Goal: Task Accomplishment & Management: Manage account settings

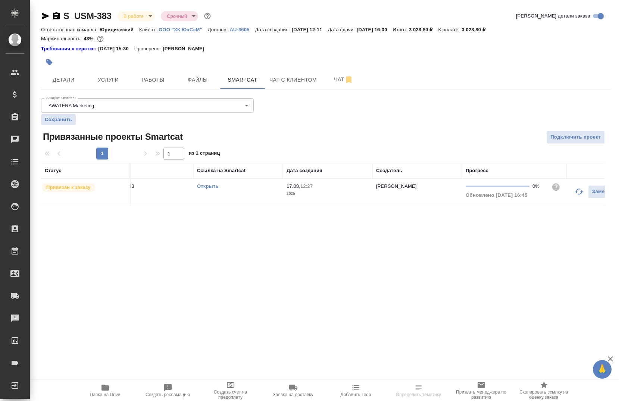
scroll to position [0, 30]
click at [570, 194] on button "button" at bounding box center [576, 192] width 18 height 18
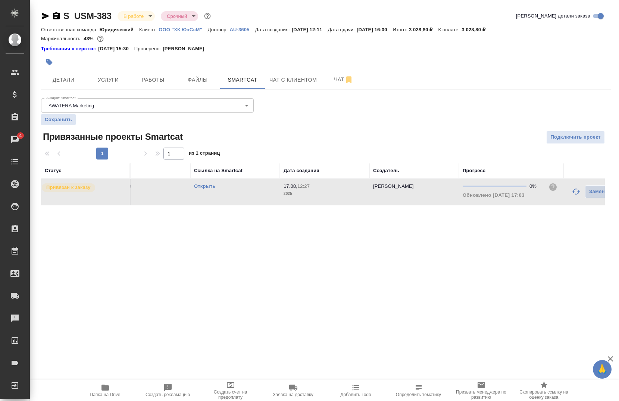
click at [53, 60] on button "button" at bounding box center [49, 62] width 16 height 16
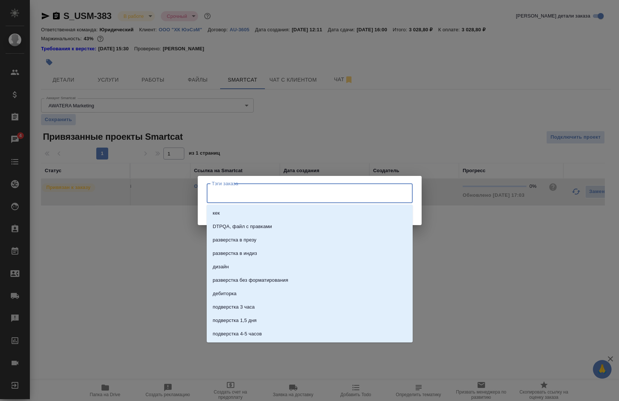
click at [301, 196] on input "Тэги заказа" at bounding box center [302, 193] width 185 height 13
type input "в переводе"
click at [259, 224] on li "в переводе" at bounding box center [310, 226] width 206 height 13
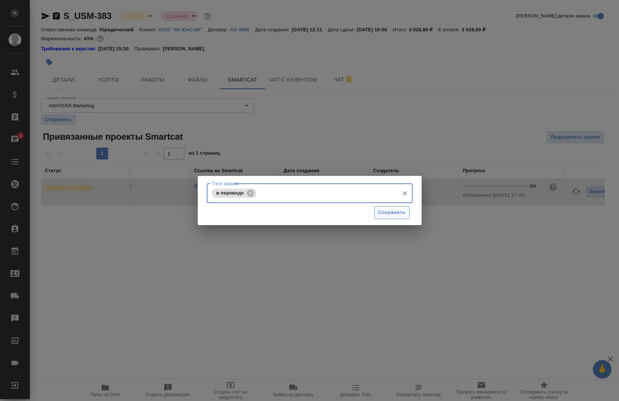
click at [394, 209] on span "Сохранить" at bounding box center [391, 213] width 27 height 9
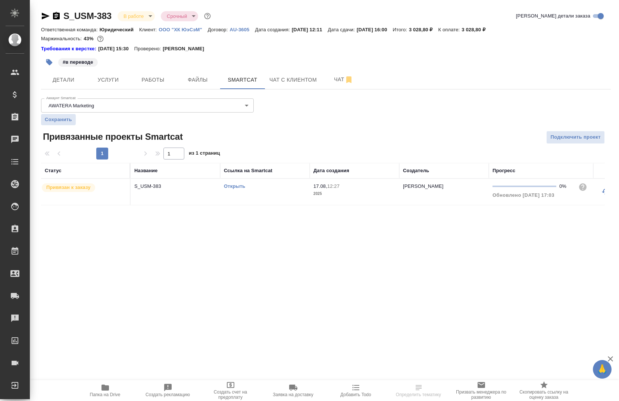
scroll to position [0, 72]
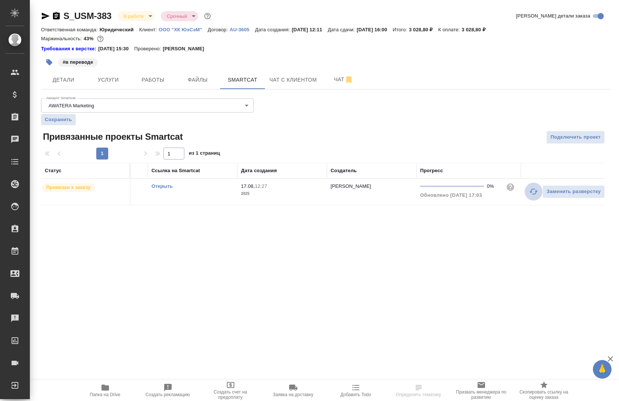
click at [531, 191] on icon "button" at bounding box center [533, 192] width 8 height 6
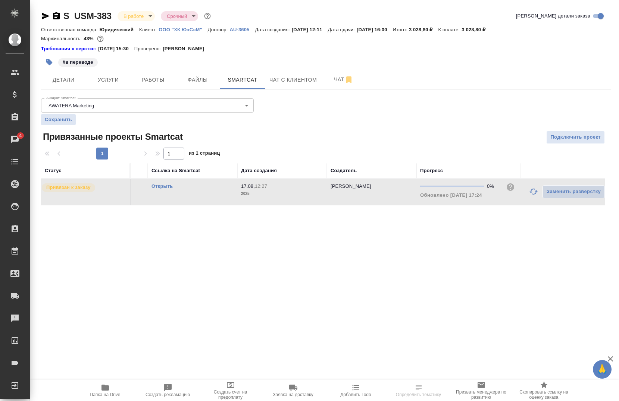
click at [41, 17] on div "S_USM-383 В работе inProgress Срочный urgent Кратко детали заказа Ответственная…" at bounding box center [326, 112] width 578 height 225
click at [41, 16] on icon "button" at bounding box center [45, 16] width 9 height 9
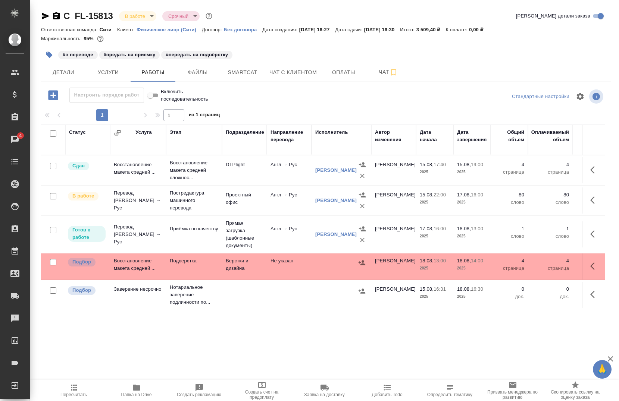
click at [43, 17] on icon "button" at bounding box center [46, 16] width 8 height 7
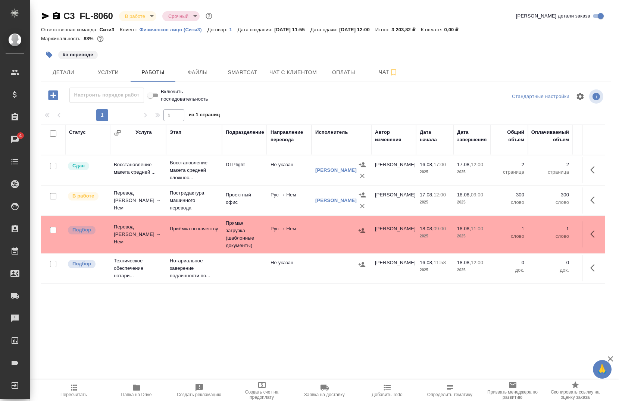
click at [42, 13] on icon "button" at bounding box center [45, 16] width 9 height 9
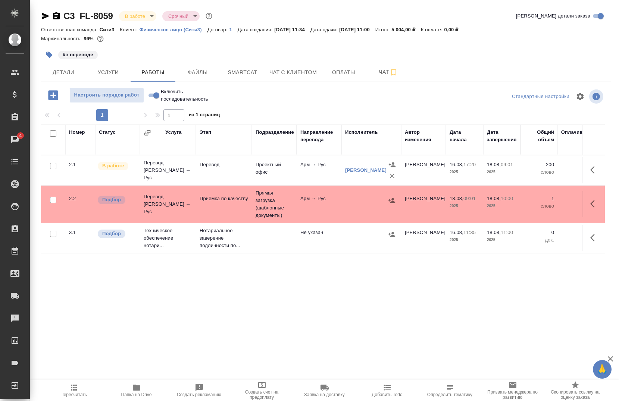
click at [44, 14] on icon "button" at bounding box center [46, 16] width 8 height 7
